Goal: Information Seeking & Learning: Learn about a topic

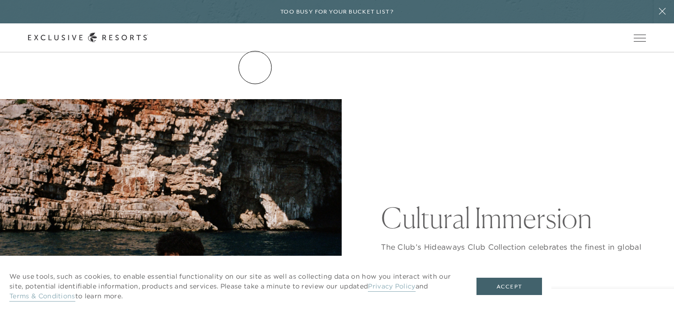
click at [0, 0] on link "The Collection" at bounding box center [0, 0] width 0 height 0
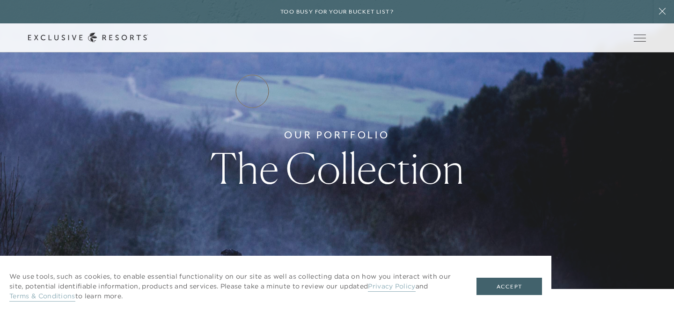
click at [0, 0] on link "Residence Collection" at bounding box center [0, 0] width 0 height 0
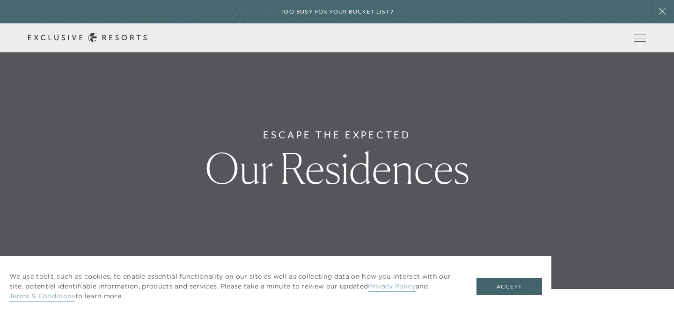
click at [0, 0] on link "Residence Collection" at bounding box center [0, 0] width 0 height 0
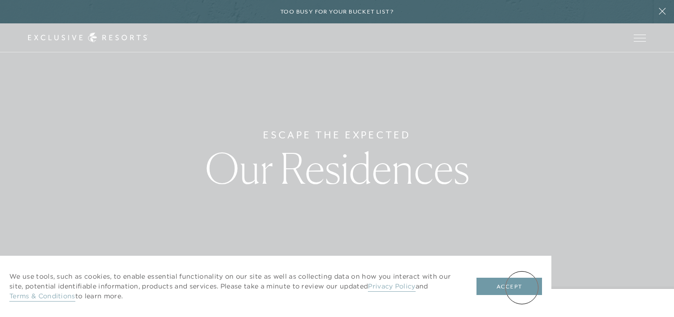
click at [522, 288] on button "Accept" at bounding box center [510, 287] width 66 height 18
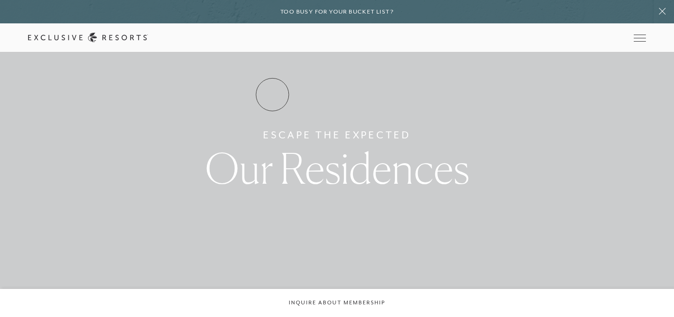
click at [0, 0] on link "Residence Collection" at bounding box center [0, 0] width 0 height 0
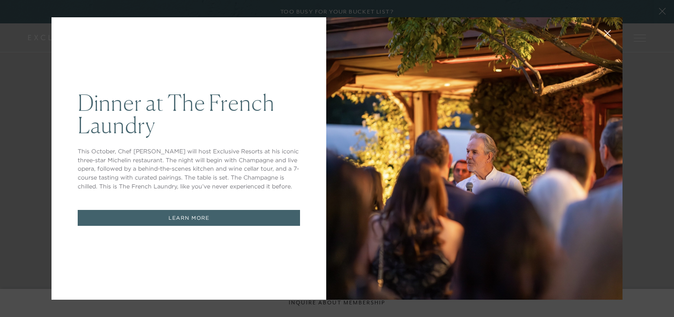
click at [607, 33] on icon at bounding box center [608, 33] width 6 height 6
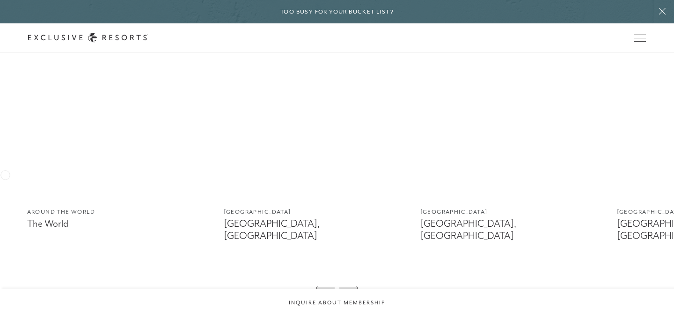
scroll to position [566, 0]
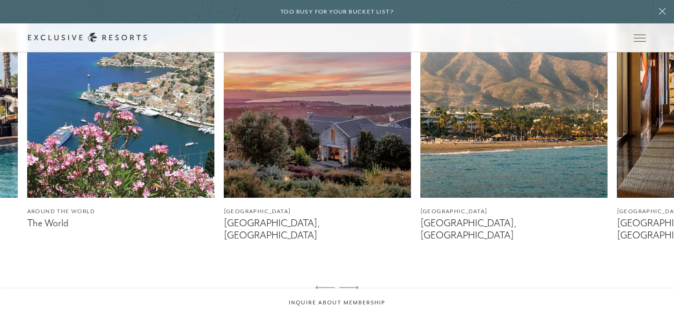
click at [104, 134] on img at bounding box center [120, 81] width 187 height 234
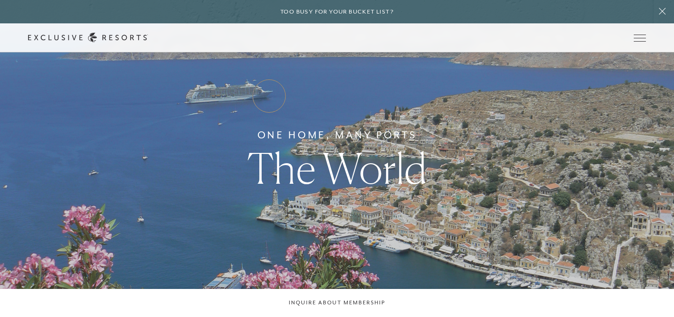
click at [0, 0] on link "Residence Collection" at bounding box center [0, 0] width 0 height 0
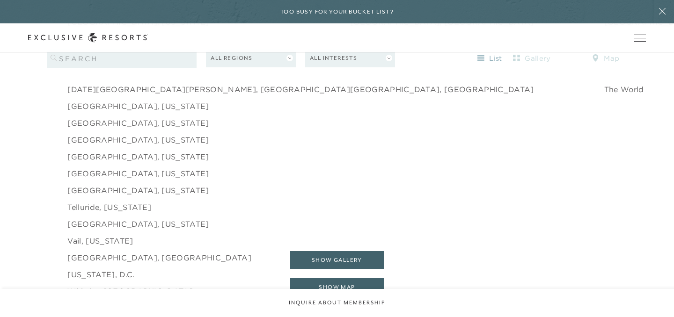
scroll to position [1451, 0]
click at [136, 134] on link "[GEOGRAPHIC_DATA], [US_STATE]" at bounding box center [137, 139] width 141 height 11
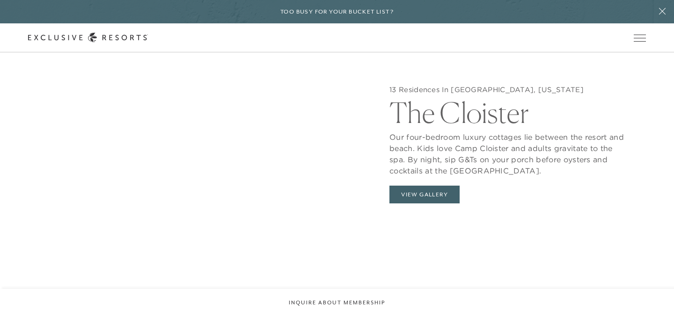
scroll to position [869, 0]
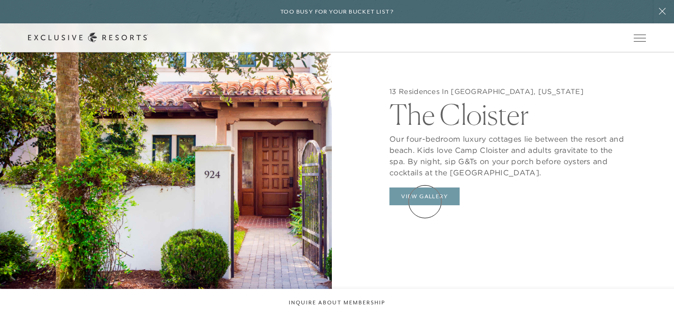
click at [425, 202] on button "View Gallery" at bounding box center [425, 197] width 70 height 18
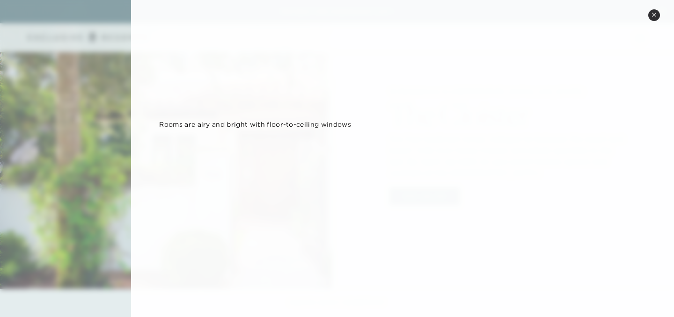
scroll to position [0, 0]
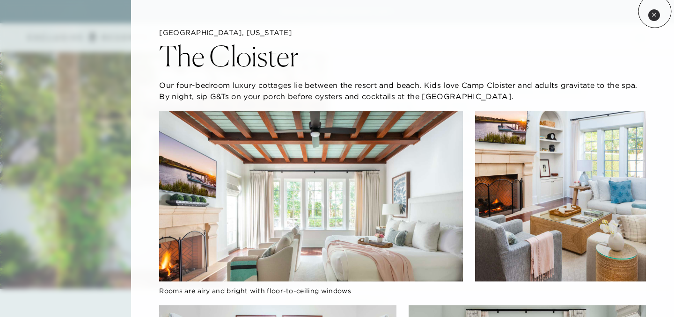
click at [655, 11] on button "Close quickview" at bounding box center [654, 15] width 12 height 12
